Goal: Navigation & Orientation: Find specific page/section

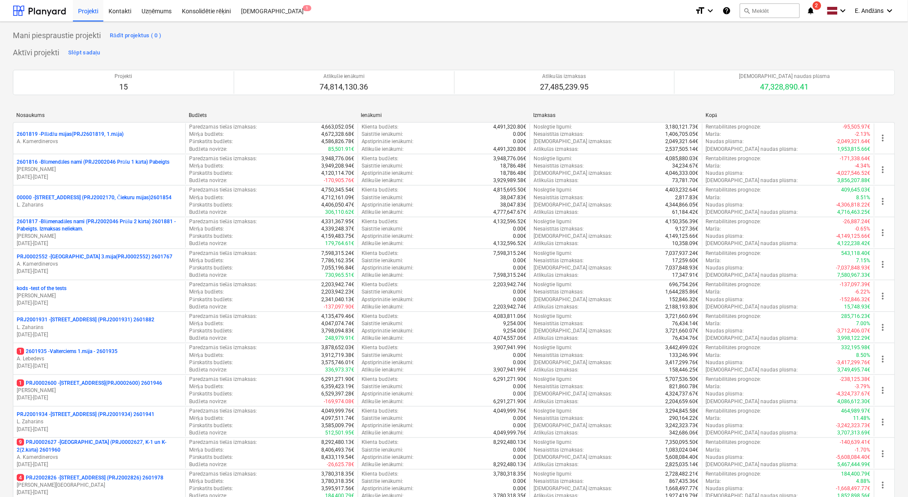
click at [811, 10] on icon "notifications" at bounding box center [810, 11] width 9 height 10
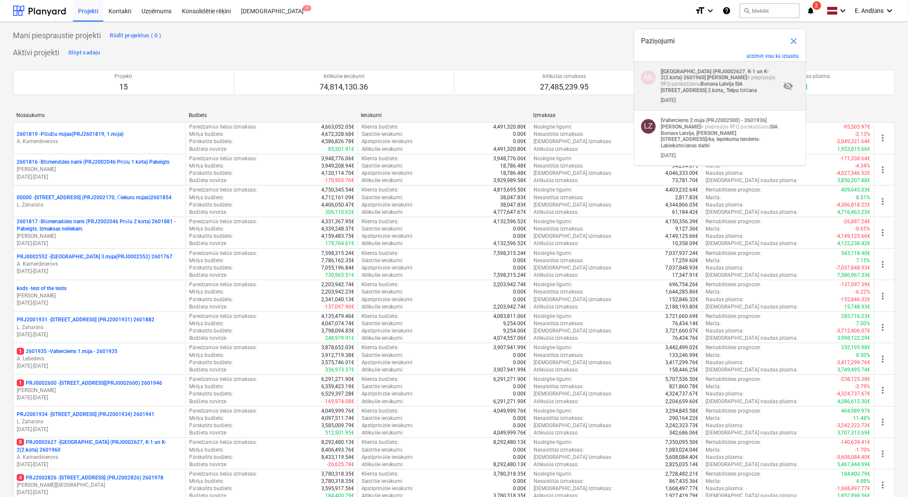
click at [712, 74] on strong "[[GEOGRAPHIC_DATA] (PRJ0002627, K-1 un K-2(2.kārta) 2601960]" at bounding box center [715, 75] width 108 height 12
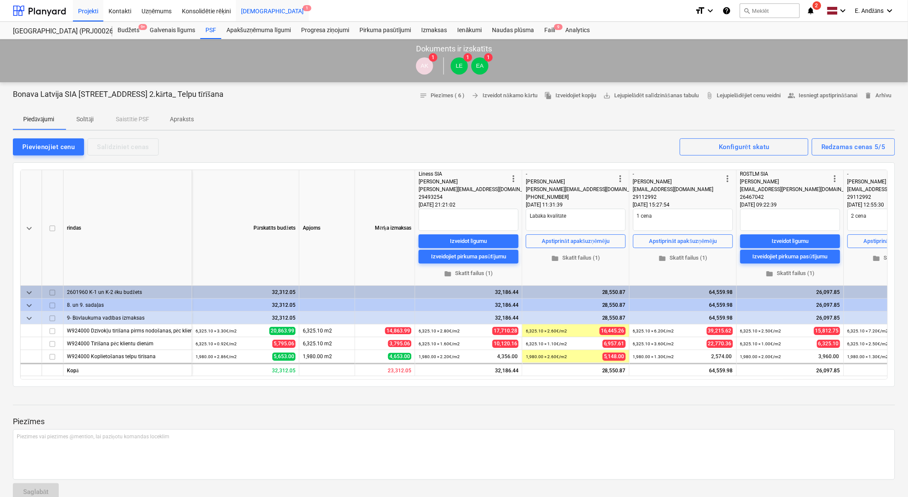
click at [249, 11] on div "[DEMOGRAPHIC_DATA] 1" at bounding box center [272, 11] width 73 height 22
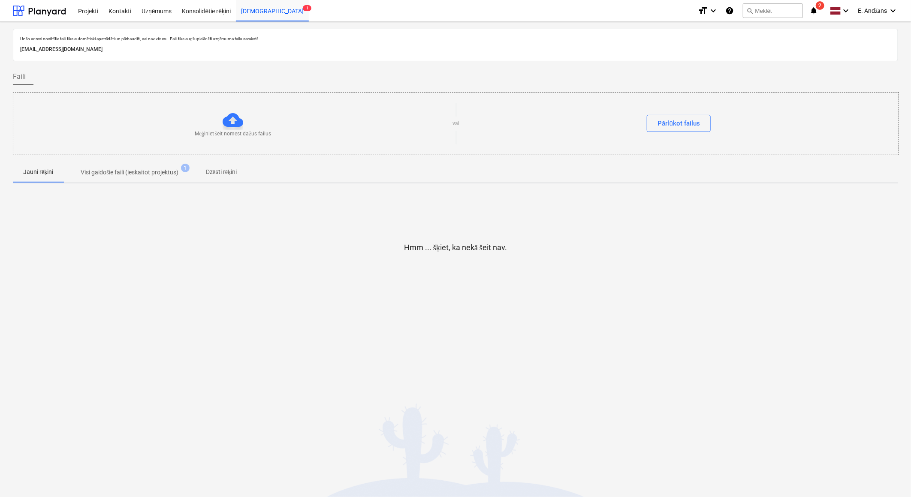
click at [812, 10] on icon "notifications" at bounding box center [813, 11] width 9 height 10
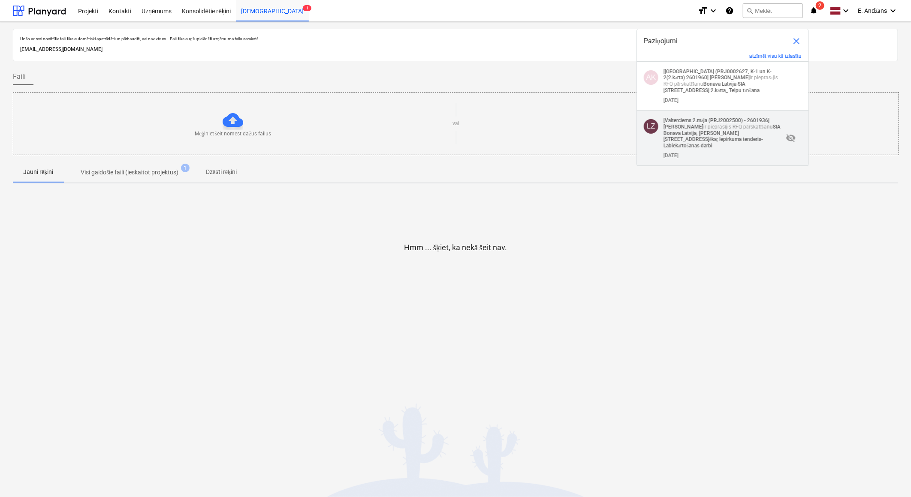
click at [703, 133] on strong "SIA Bonava Latvija, [PERSON_NAME][STREET_ADDRESS]ēka; Iepirkuma tenderis- Labie…" at bounding box center [721, 136] width 117 height 25
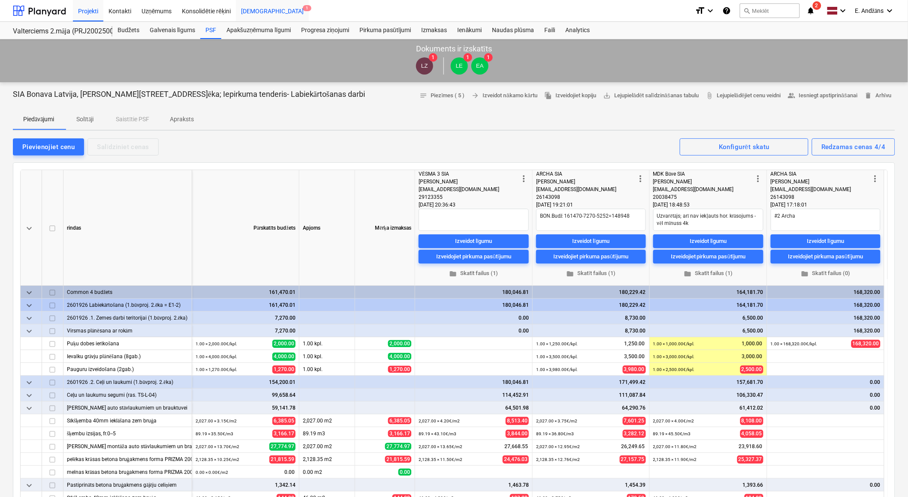
click at [252, 13] on div "[DEMOGRAPHIC_DATA] 1" at bounding box center [272, 11] width 73 height 22
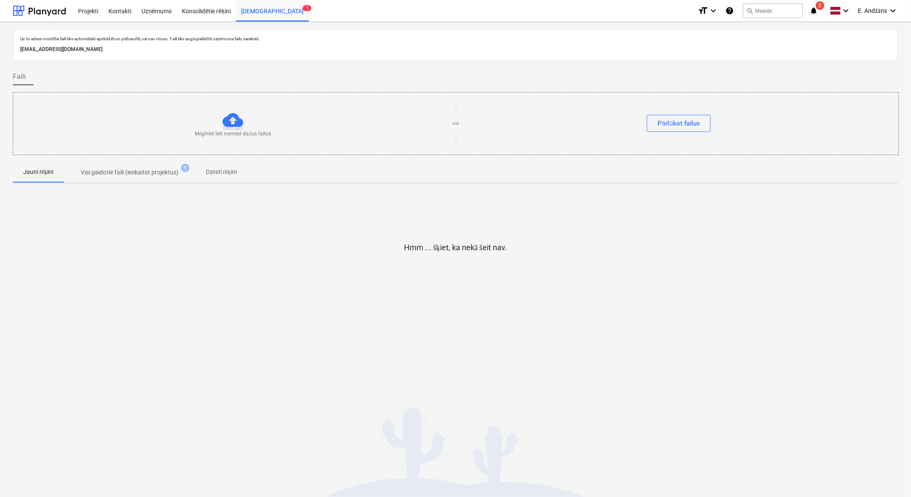
click at [812, 10] on icon "notifications" at bounding box center [813, 11] width 9 height 10
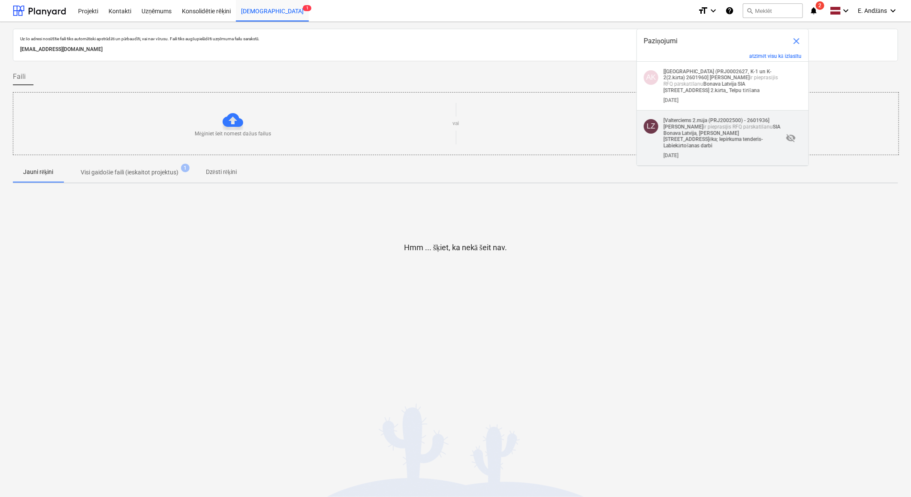
click at [711, 130] on strong "SIA Bonava Latvija, [PERSON_NAME][STREET_ADDRESS]ēka; Iepirkuma tenderis- Labie…" at bounding box center [721, 136] width 117 height 25
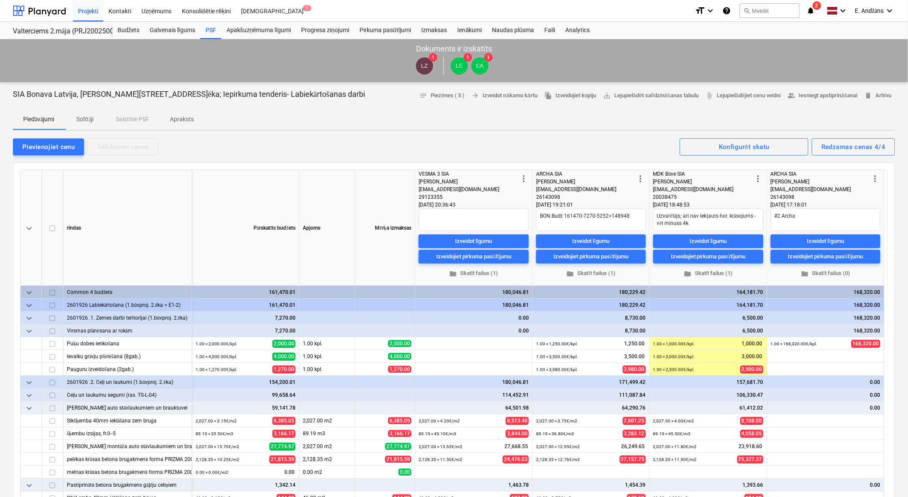
type textarea "x"
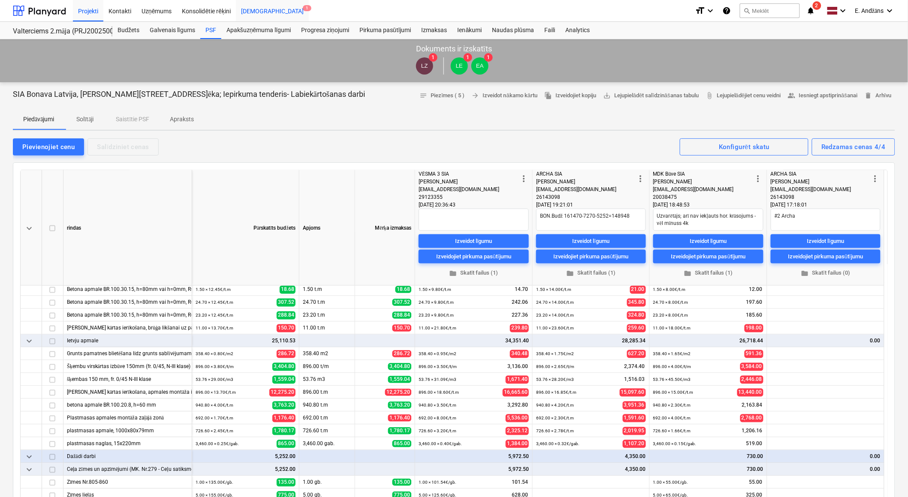
click at [251, 11] on div "[DEMOGRAPHIC_DATA] 1" at bounding box center [272, 11] width 73 height 22
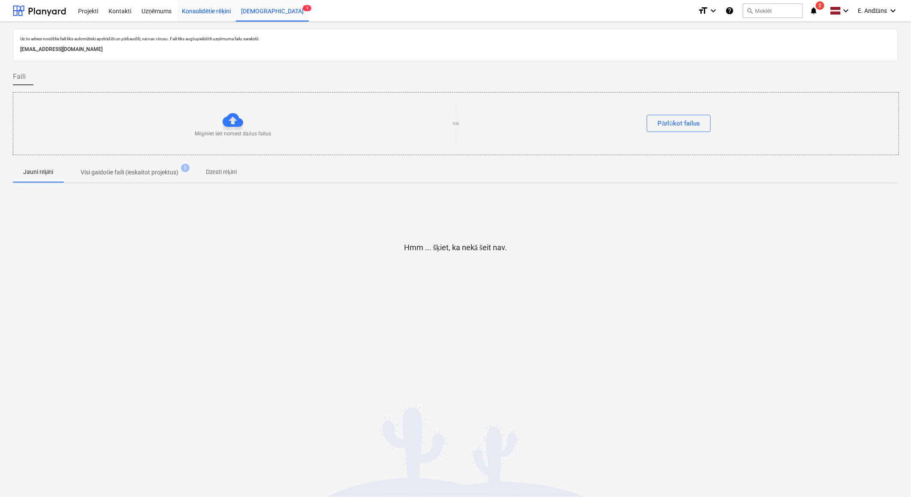
click at [208, 13] on div "Konsolidētie rēķini" at bounding box center [206, 11] width 59 height 22
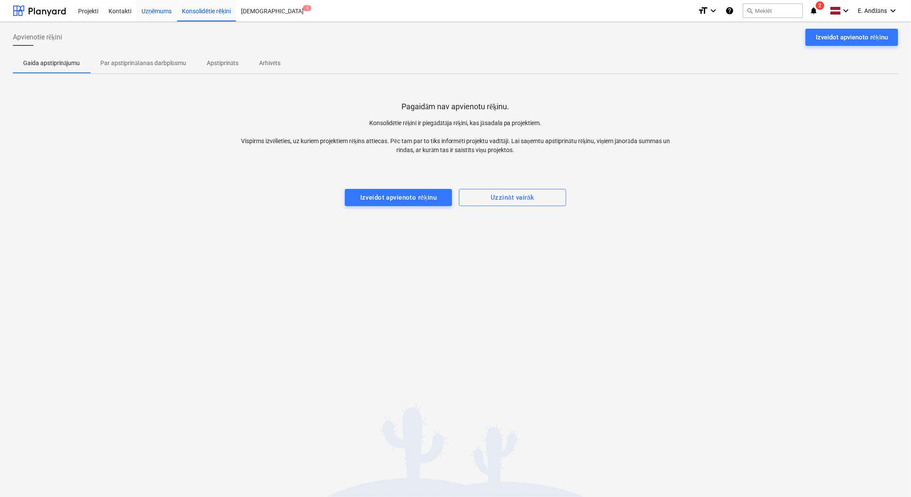
click at [159, 10] on div "Uzņēmums" at bounding box center [156, 11] width 41 height 22
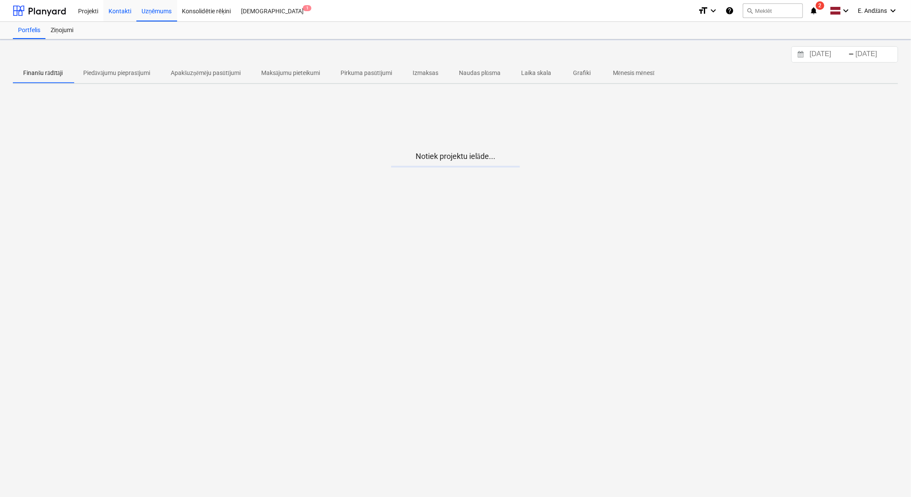
click at [122, 13] on div "Kontakti" at bounding box center [119, 11] width 33 height 22
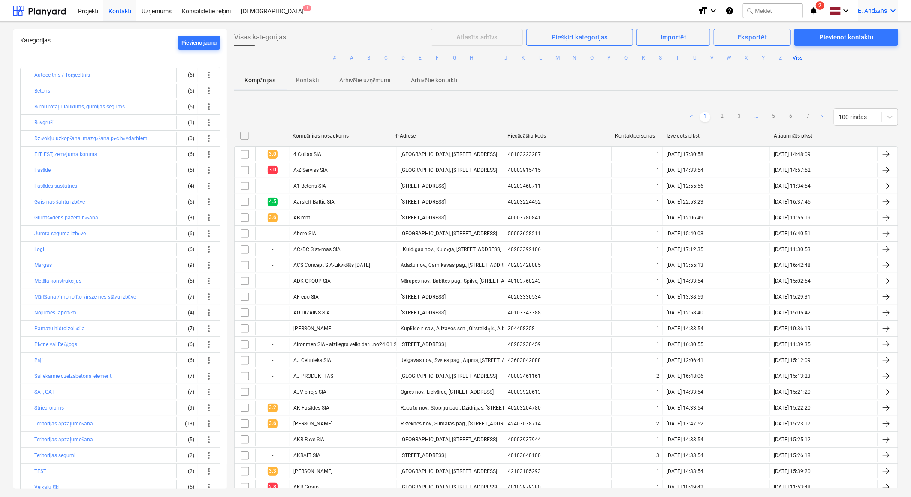
click at [868, 9] on span "E. Andžāns" at bounding box center [872, 10] width 29 height 7
click at [861, 49] on div "Izlogoties" at bounding box center [871, 48] width 51 height 14
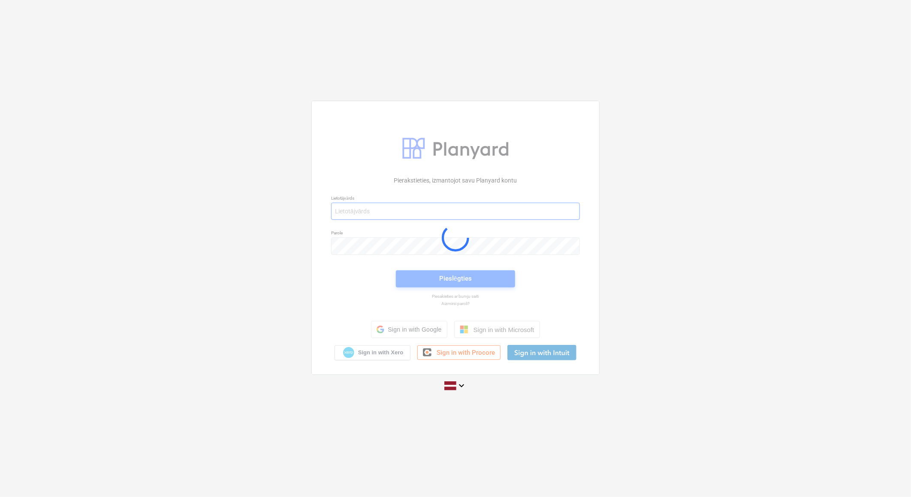
type input "[PERSON_NAME][EMAIL_ADDRESS][DOMAIN_NAME]"
